Goal: Task Accomplishment & Management: Use online tool/utility

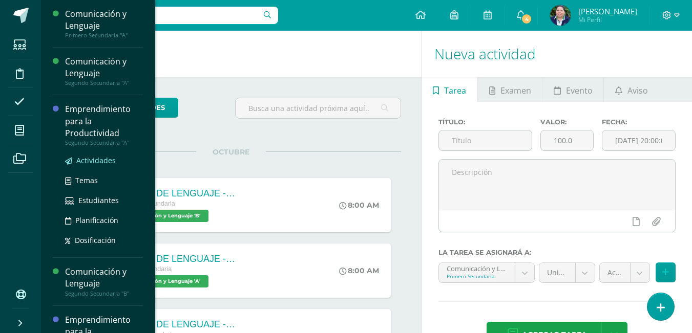
click at [102, 159] on span "Actividades" at bounding box center [95, 161] width 39 height 10
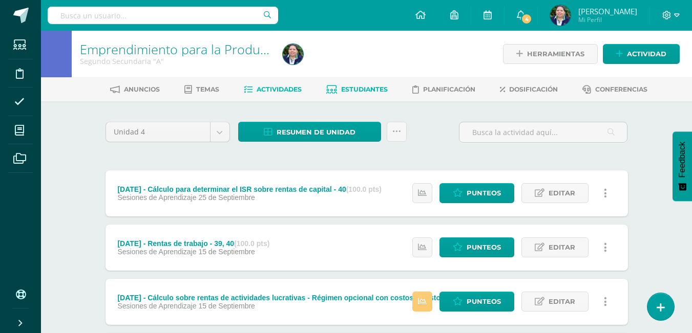
click at [352, 85] on link "Estudiantes" at bounding box center [356, 89] width 61 height 16
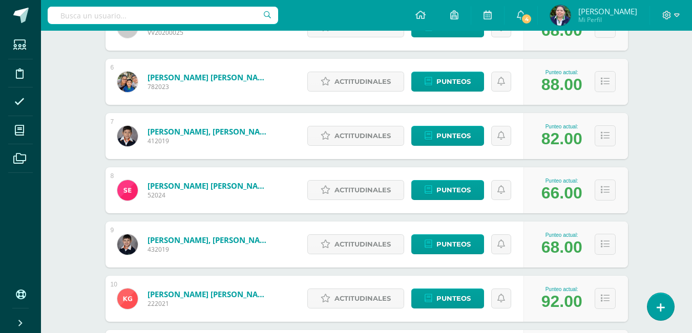
scroll to position [439, 0]
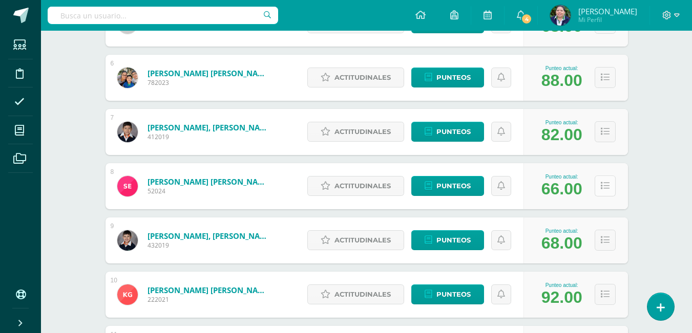
click at [601, 189] on icon at bounding box center [605, 186] width 9 height 9
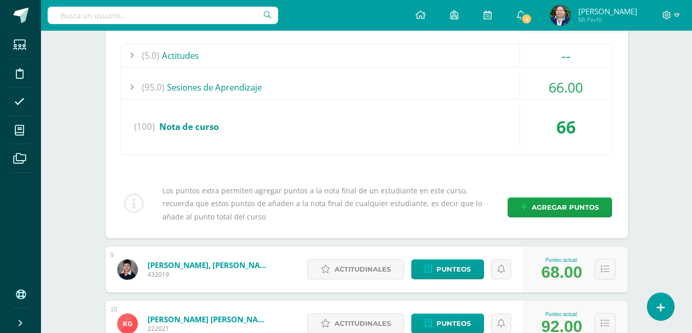
scroll to position [623, 0]
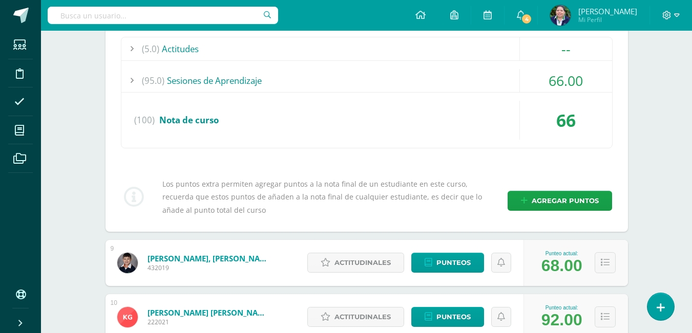
click at [563, 74] on div "66.00" at bounding box center [566, 80] width 92 height 23
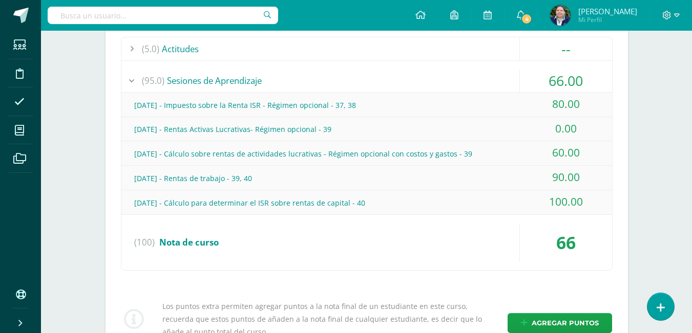
scroll to position [0, 0]
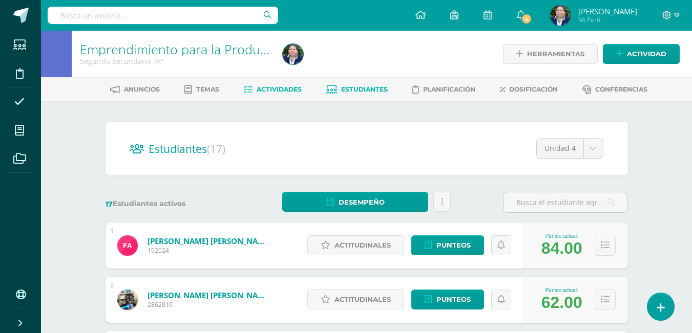
click at [287, 91] on span "Actividades" at bounding box center [279, 90] width 45 height 8
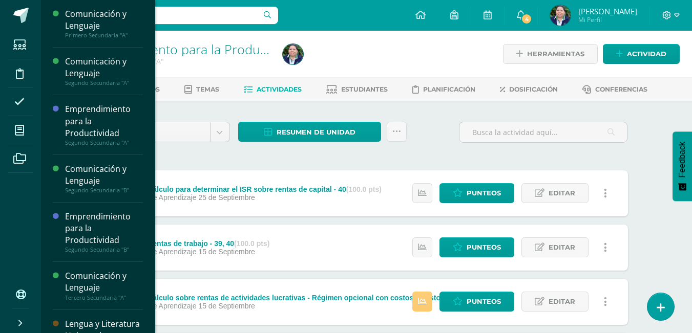
scroll to position [110, 0]
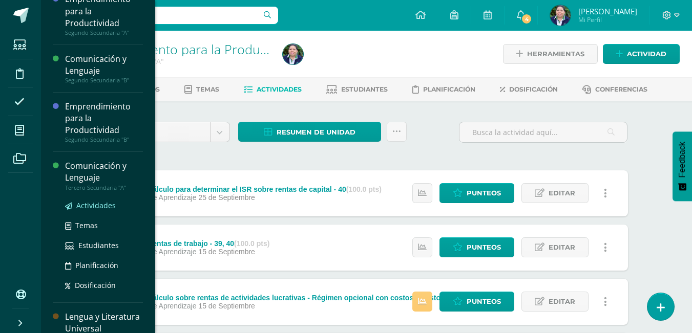
click at [96, 206] on span "Actividades" at bounding box center [95, 206] width 39 height 10
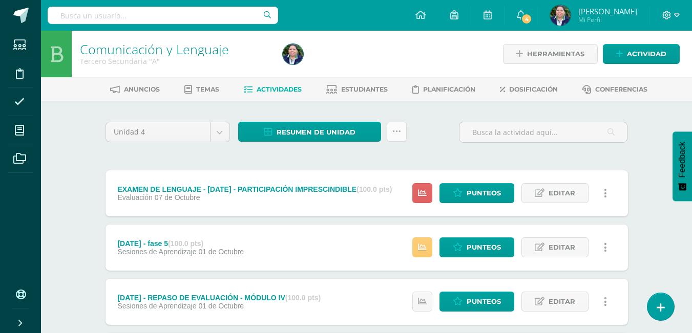
click at [401, 131] on link at bounding box center [397, 132] width 20 height 20
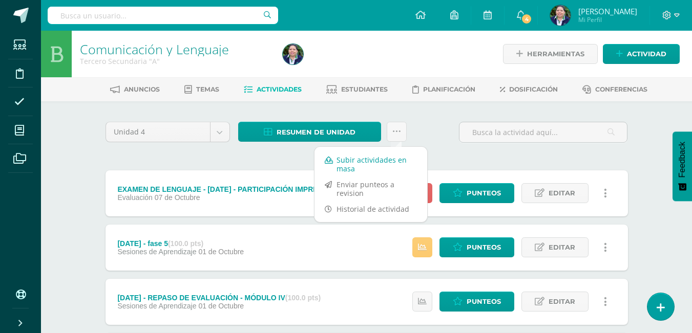
click at [365, 167] on link "Subir actividades en masa" at bounding box center [370, 164] width 113 height 25
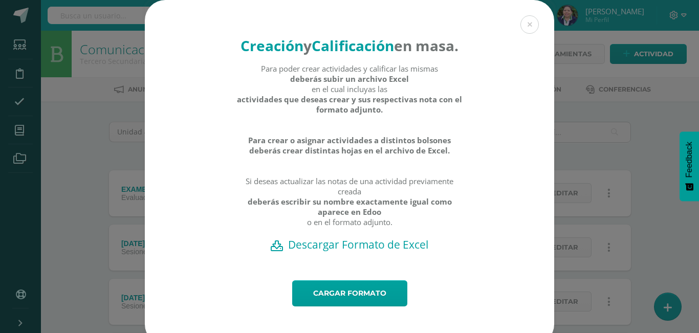
click at [337, 252] on h2 "Descargar Formato de Excel" at bounding box center [350, 245] width 374 height 14
click at [352, 307] on link "Cargar formato" at bounding box center [349, 294] width 115 height 26
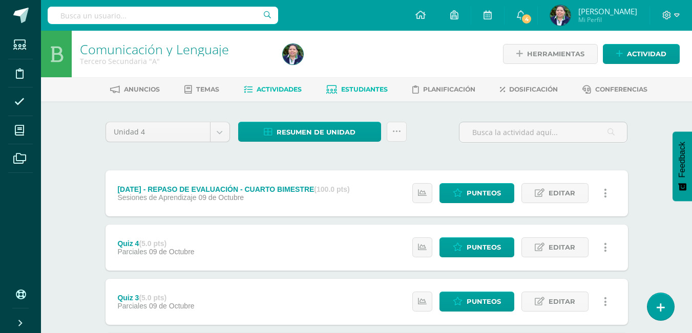
click at [365, 90] on span "Estudiantes" at bounding box center [364, 90] width 47 height 8
